Goal: Information Seeking & Learning: Learn about a topic

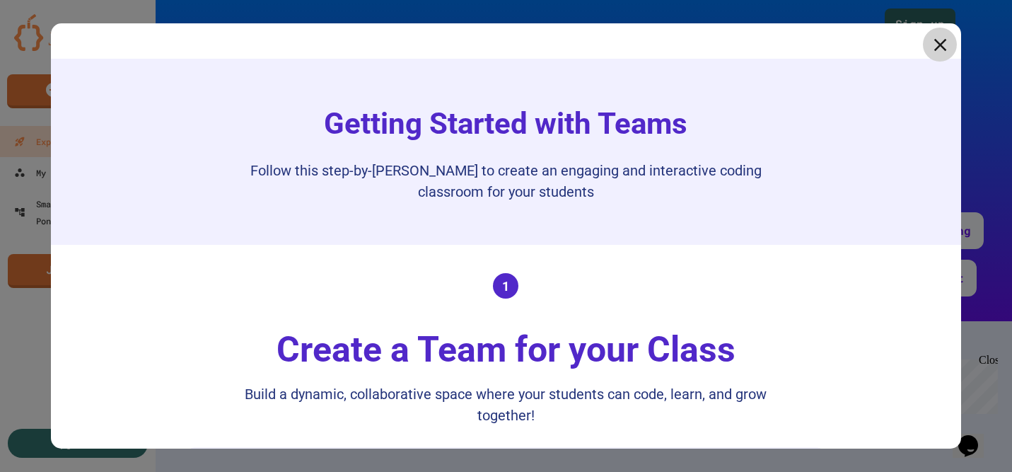
click at [947, 45] on icon at bounding box center [939, 44] width 21 height 21
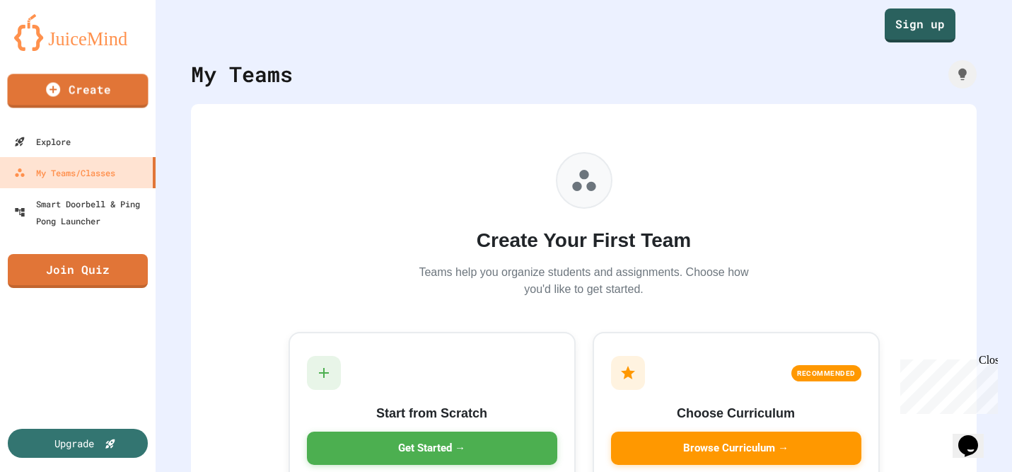
click at [71, 42] on img at bounding box center [77, 32] width 127 height 37
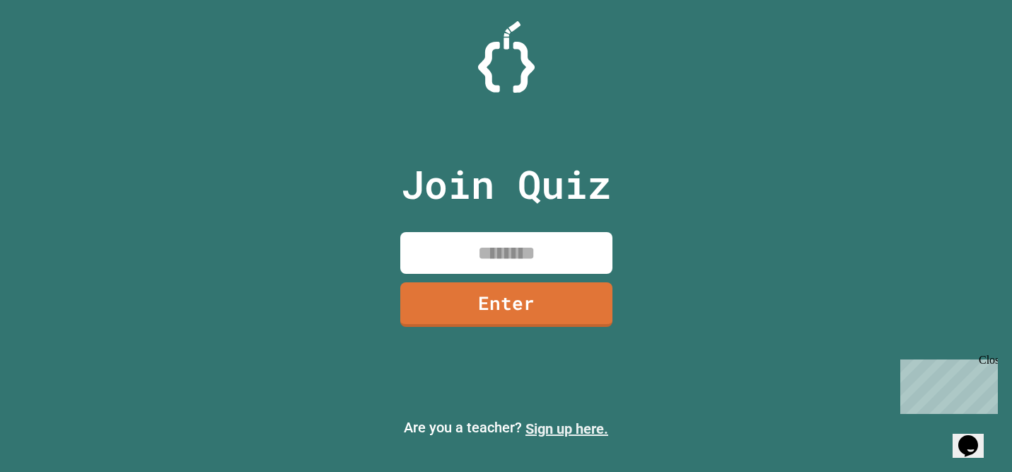
click at [574, 432] on link "Sign up here." at bounding box center [566, 428] width 83 height 17
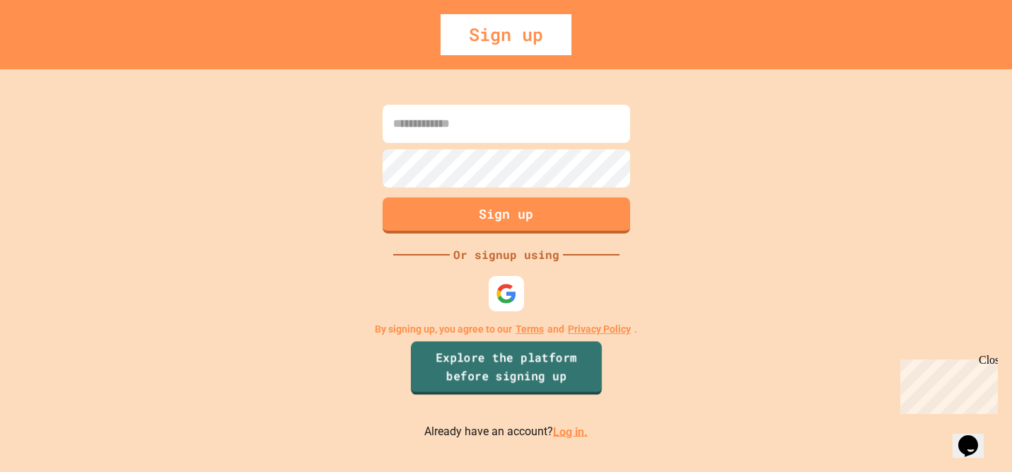
click at [472, 368] on link "Explore the platform before signing up" at bounding box center [505, 368] width 191 height 54
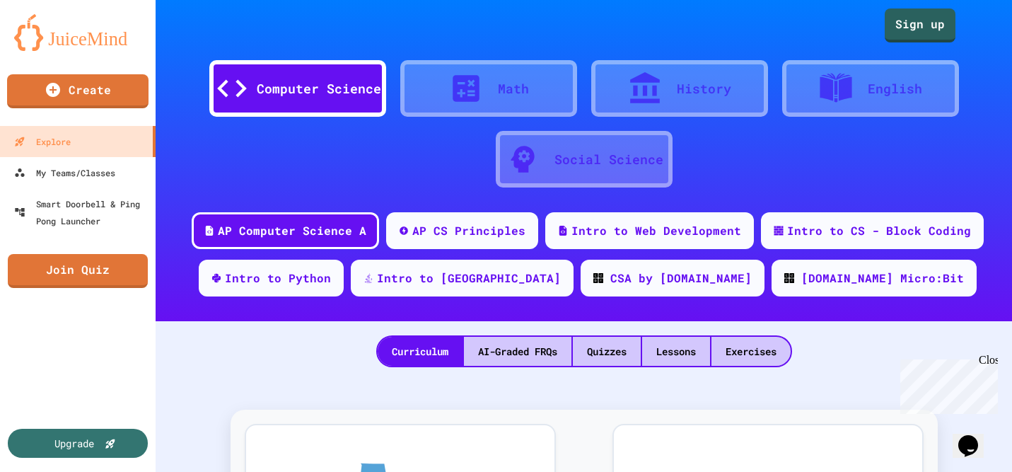
click at [498, 94] on div "Math" at bounding box center [513, 88] width 31 height 19
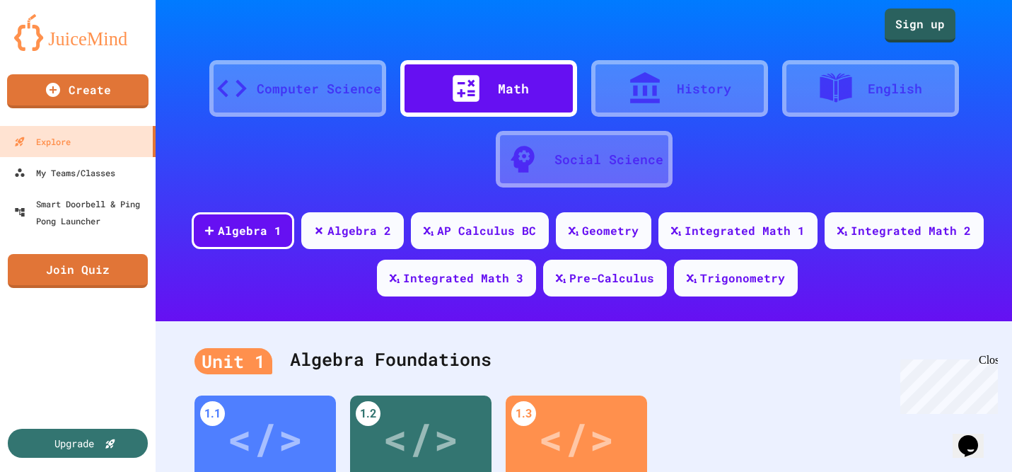
click at [285, 91] on div "Computer Science" at bounding box center [319, 88] width 124 height 19
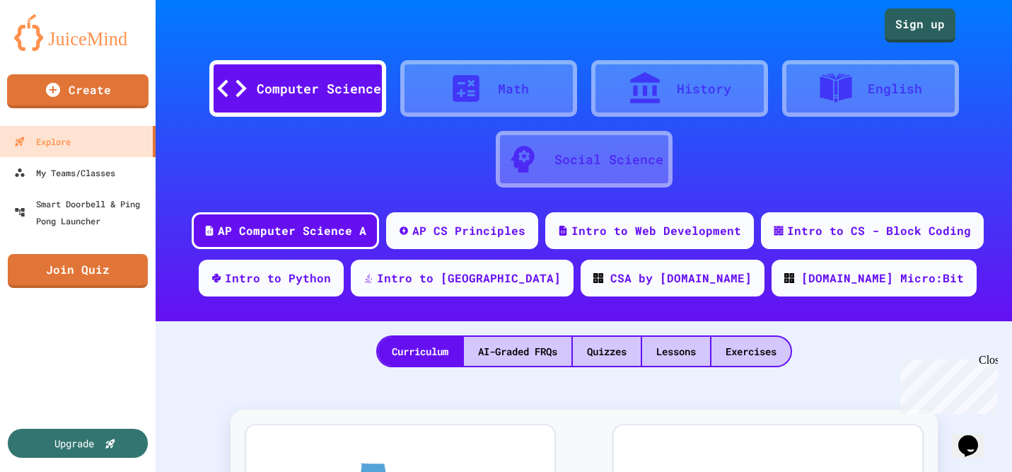
click at [653, 93] on icon at bounding box center [645, 87] width 30 height 31
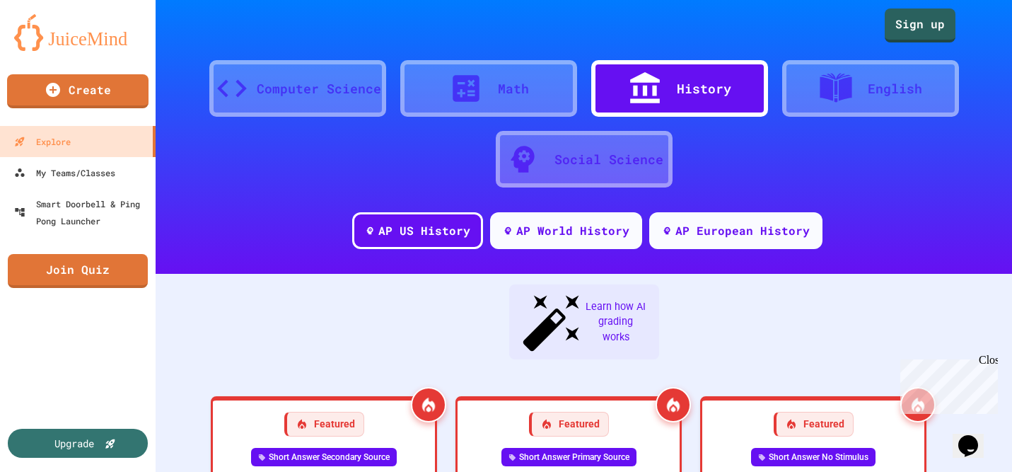
click at [846, 99] on icon at bounding box center [835, 88] width 35 height 35
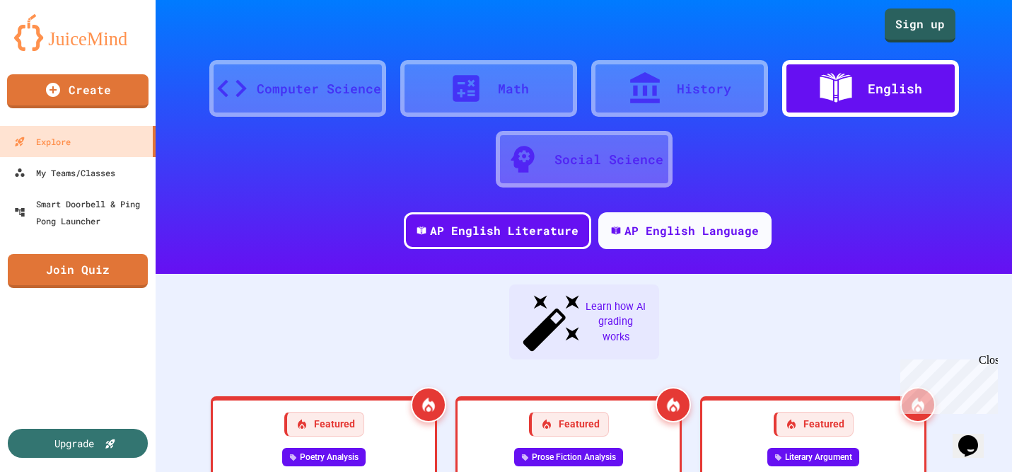
click at [657, 91] on icon at bounding box center [645, 87] width 30 height 31
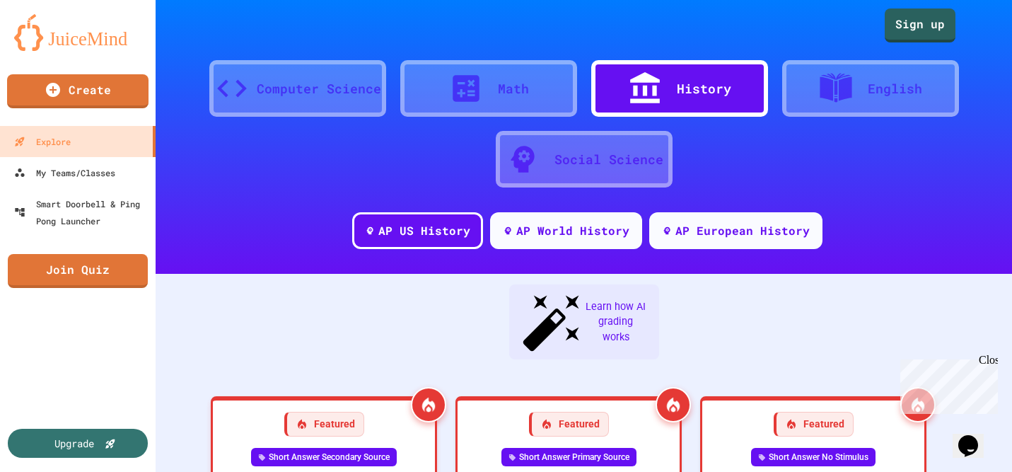
click at [291, 100] on div "Computer Science" at bounding box center [297, 88] width 177 height 57
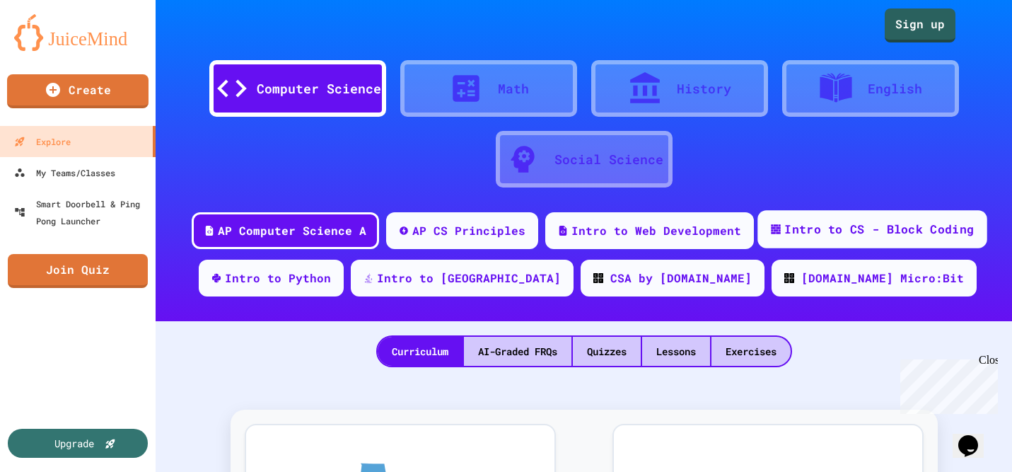
click at [839, 223] on div "Intro to CS - Block Coding" at bounding box center [878, 230] width 189 height 18
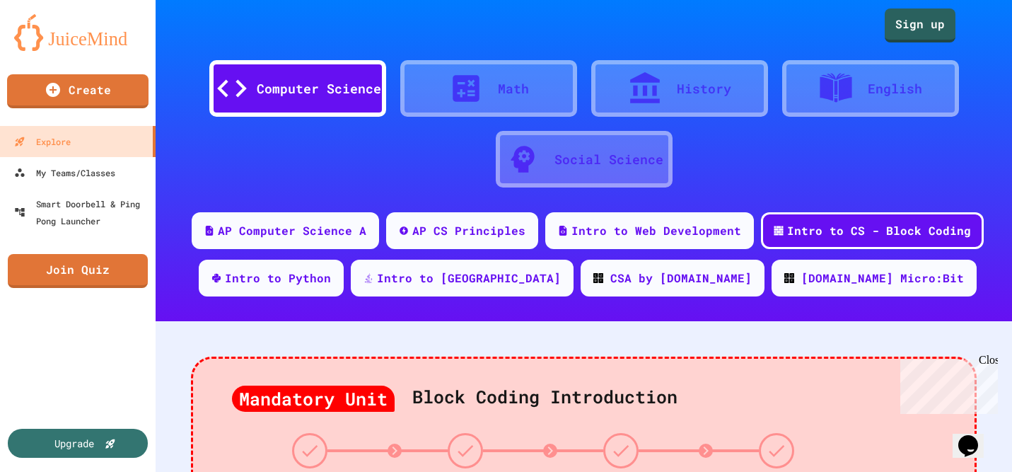
click at [581, 157] on div "Social Science" at bounding box center [608, 159] width 109 height 19
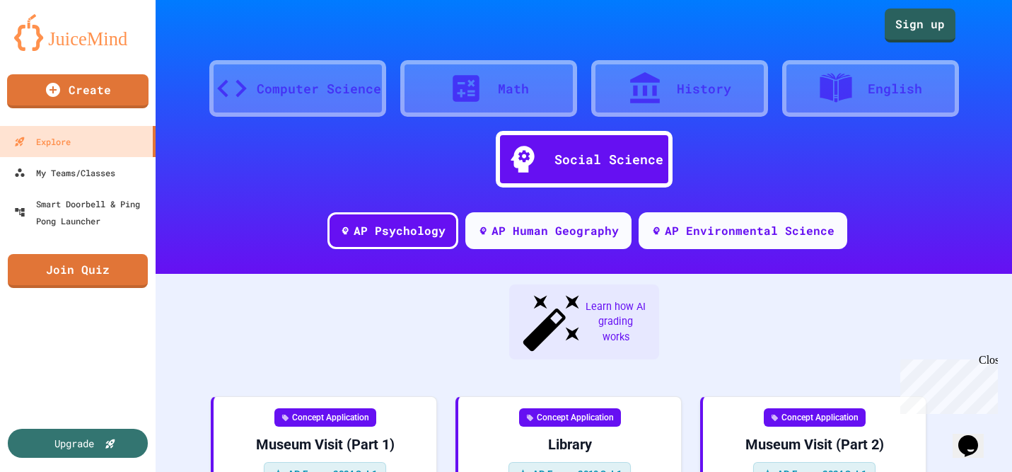
click at [320, 86] on div "Computer Science" at bounding box center [319, 88] width 124 height 19
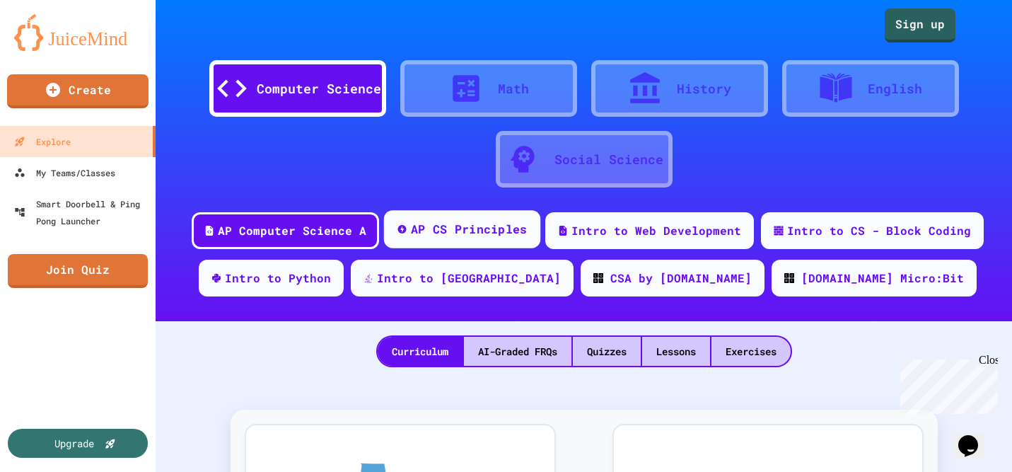
click at [441, 231] on div "AP CS Principles" at bounding box center [468, 230] width 117 height 18
